Goal: Check status: Check status

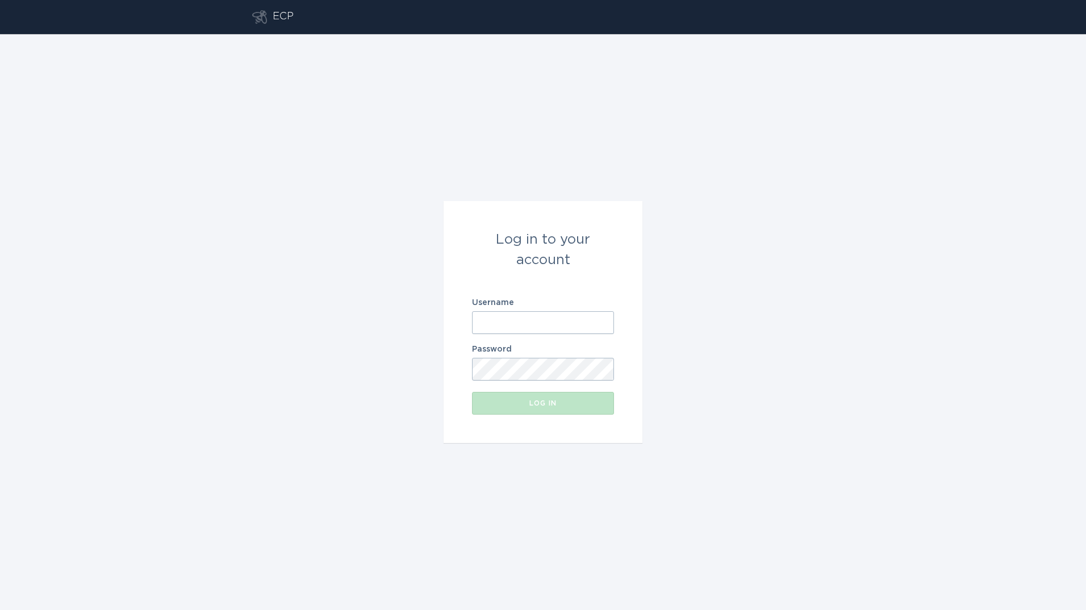
drag, startPoint x: 543, startPoint y: 320, endPoint x: 495, endPoint y: 321, distance: 48.3
click at [543, 320] on input "Username" at bounding box center [543, 322] width 142 height 23
type input "[PERSON_NAME][EMAIL_ADDRESS][PERSON_NAME][DOMAIN_NAME]"
click at [472, 392] on button "Log in" at bounding box center [543, 403] width 142 height 23
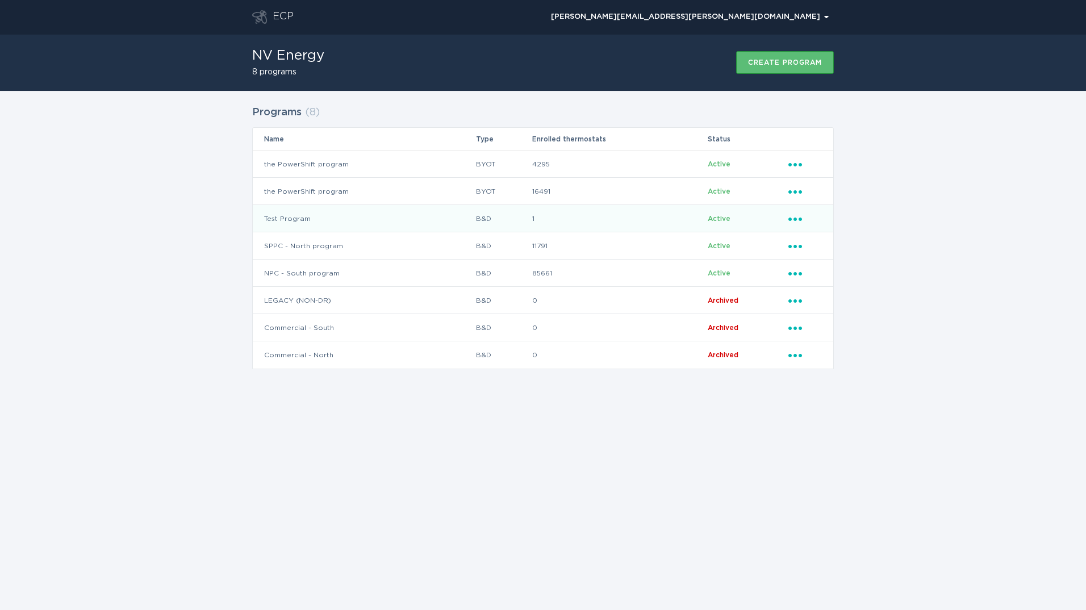
click at [326, 215] on td "Test Program" at bounding box center [364, 218] width 223 height 27
